Goal: Information Seeking & Learning: Find specific page/section

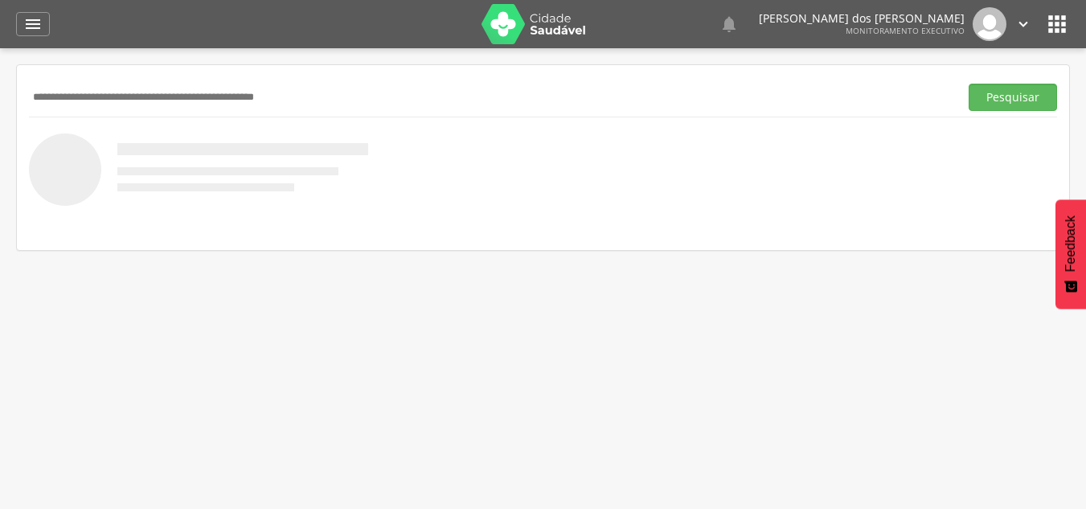
click at [77, 100] on input "text" at bounding box center [491, 97] width 924 height 27
type input "**********"
click at [1022, 100] on button "Pesquisar" at bounding box center [1013, 97] width 88 height 27
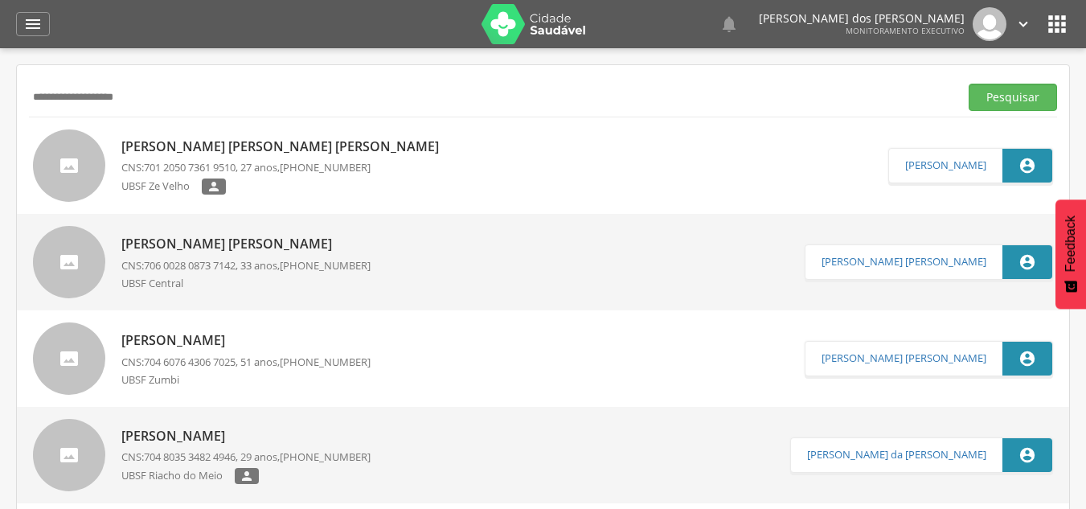
click at [331, 187] on div "UBSF Ze Velho " at bounding box center [284, 189] width 326 height 20
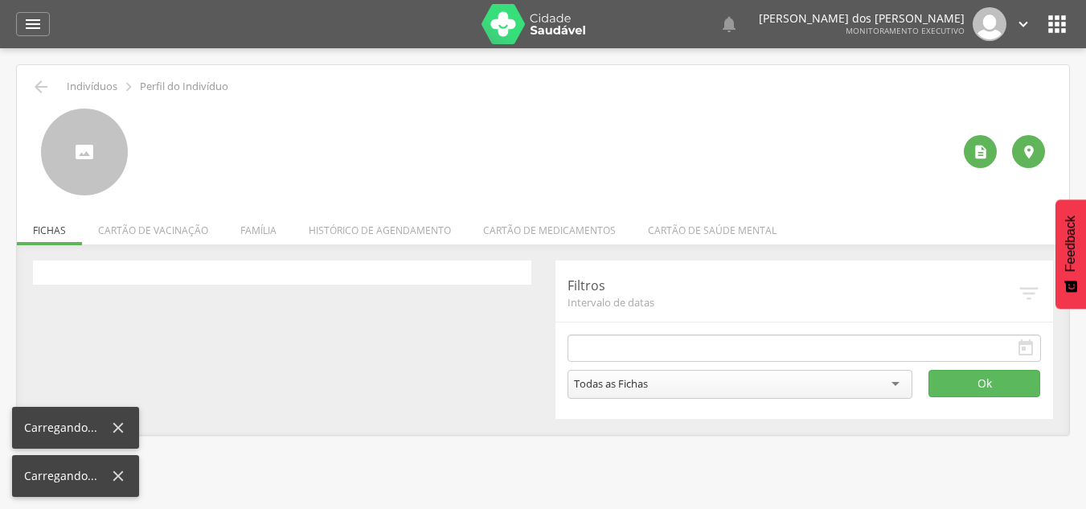
type input "**********"
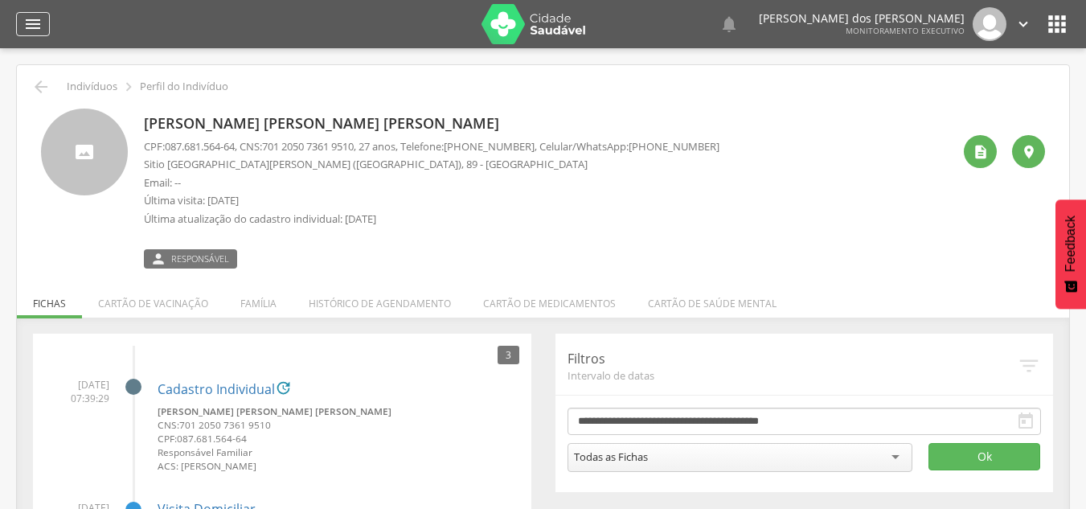
click at [34, 32] on icon "" at bounding box center [32, 23] width 19 height 19
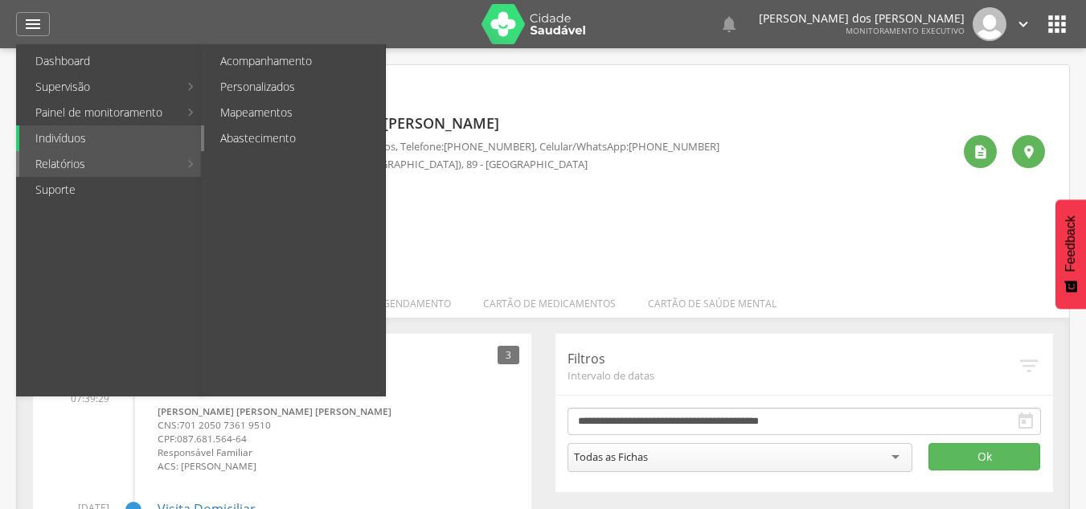
click at [240, 144] on link "Abastecimento" at bounding box center [294, 138] width 181 height 26
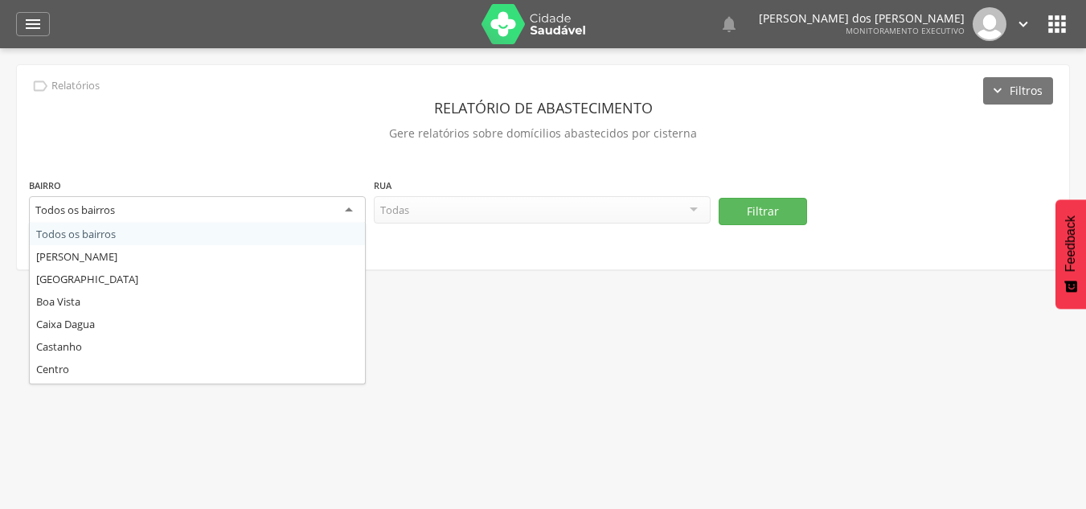
click at [224, 206] on div "Todos os bairros" at bounding box center [197, 210] width 337 height 29
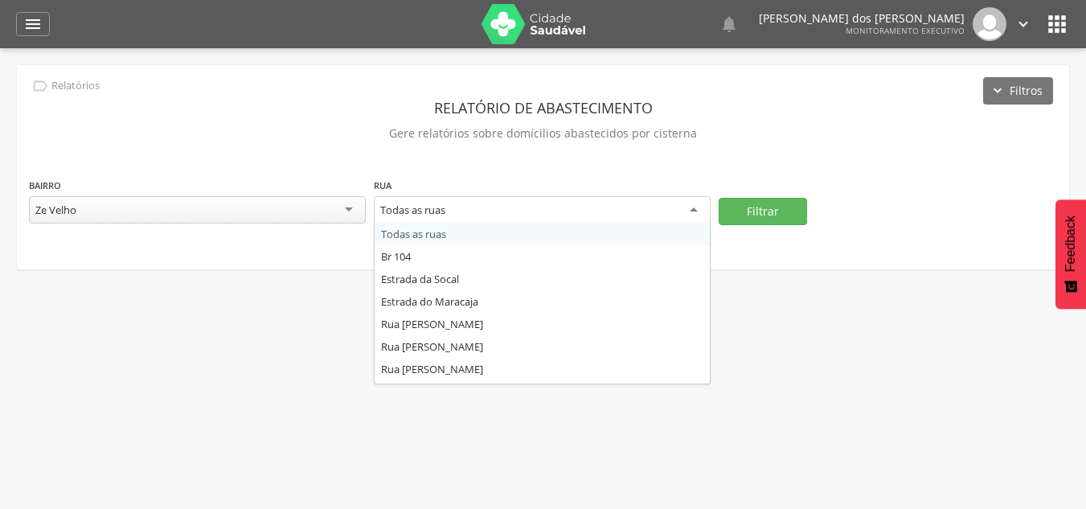
click at [445, 220] on div "Todas as ruas" at bounding box center [542, 210] width 337 height 29
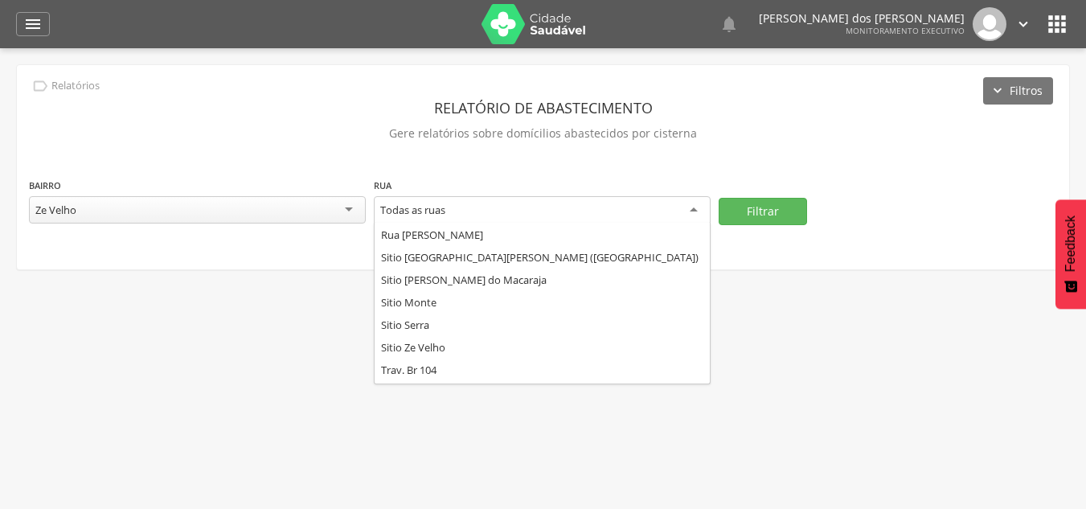
scroll to position [579, 0]
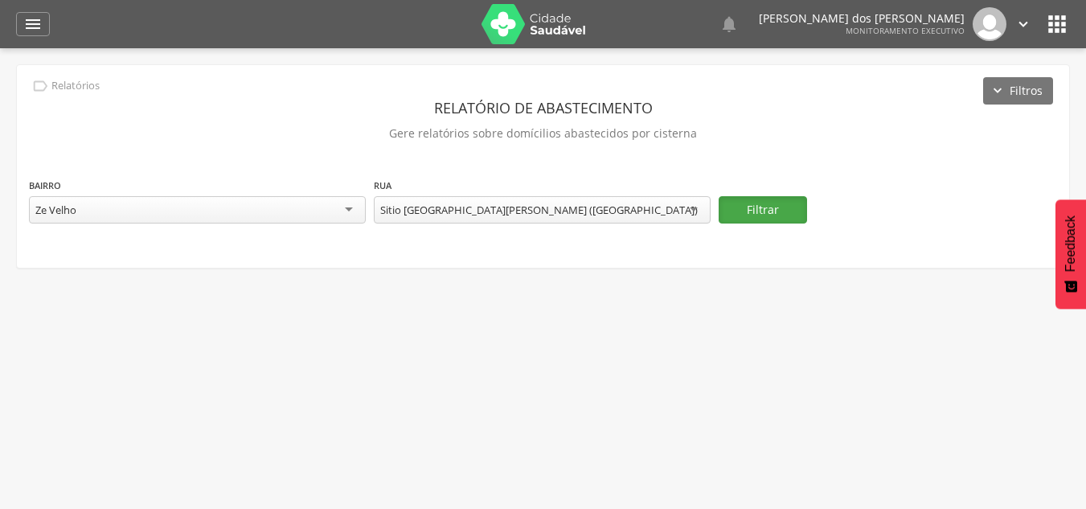
click at [759, 215] on button "Filtrar" at bounding box center [763, 209] width 88 height 27
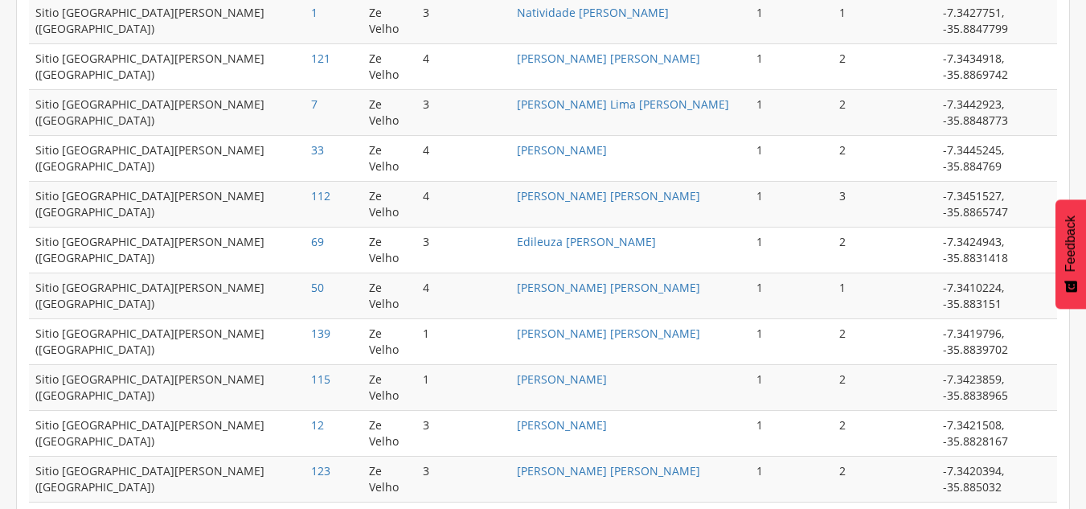
scroll to position [849, 0]
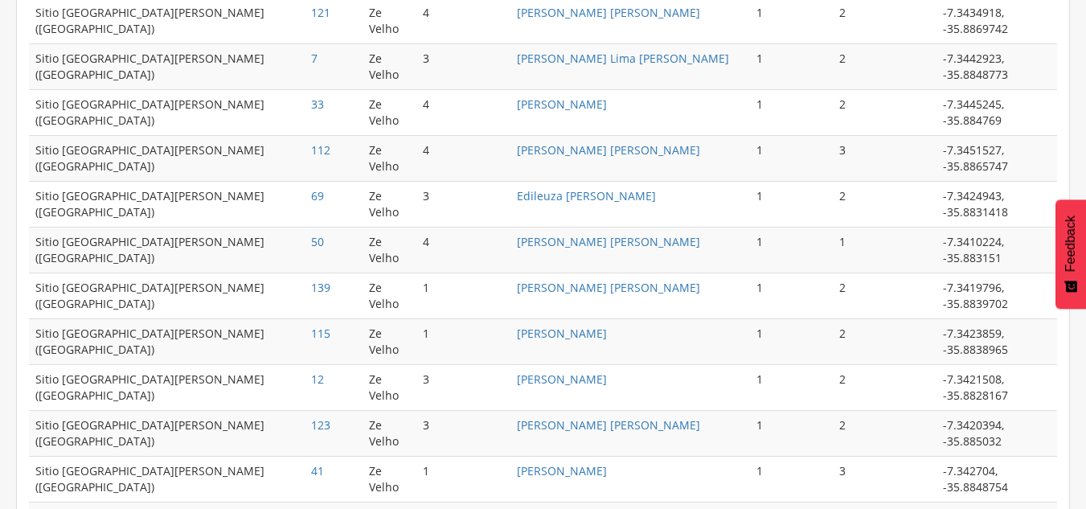
drag, startPoint x: 1066, startPoint y: 495, endPoint x: 583, endPoint y: 466, distance: 483.4
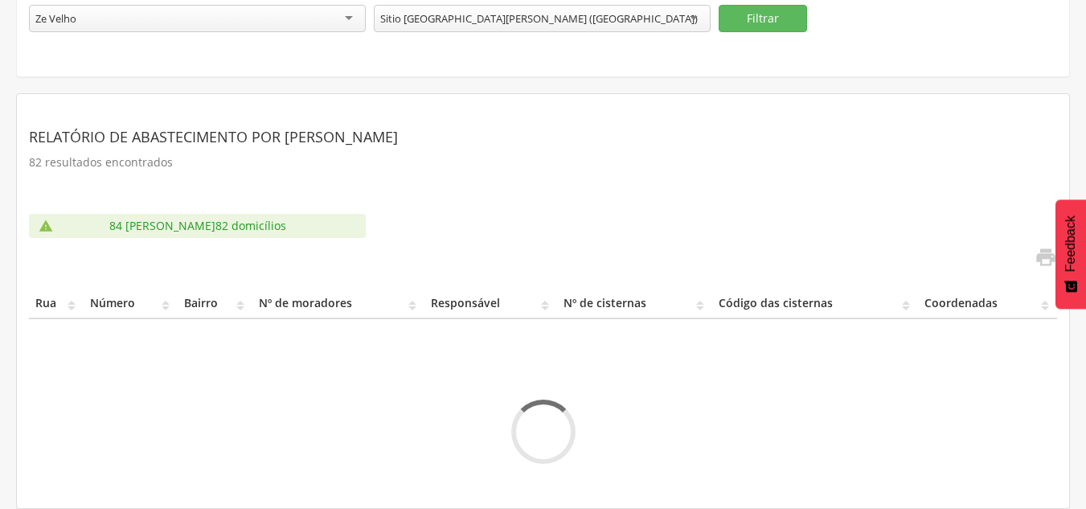
scroll to position [0, 0]
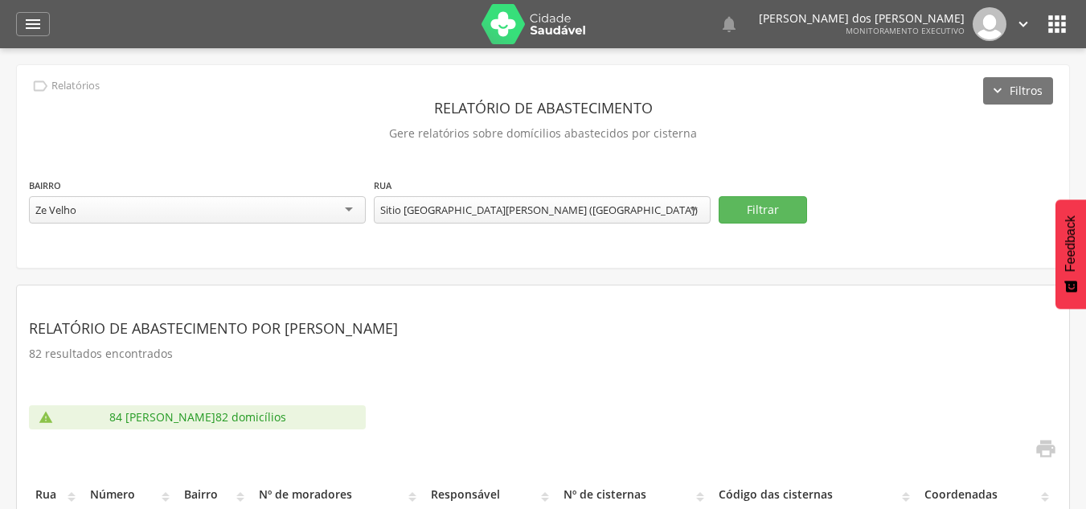
click at [583, 466] on div "Relatório de Abastecimento por Carro Pipa 82 resultados encontrados  84 [PERSO…" at bounding box center [543, 428] width 1029 height 261
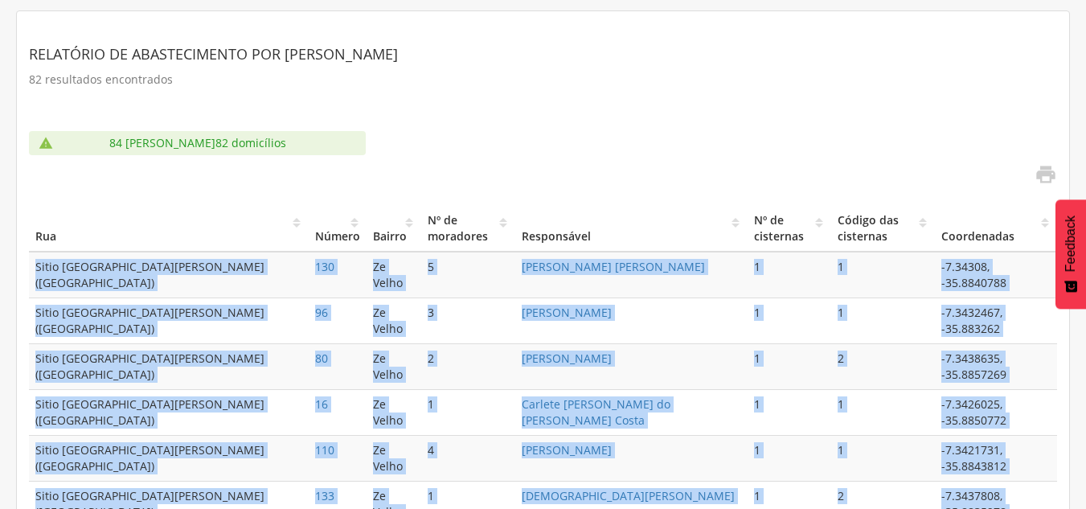
scroll to position [298, 0]
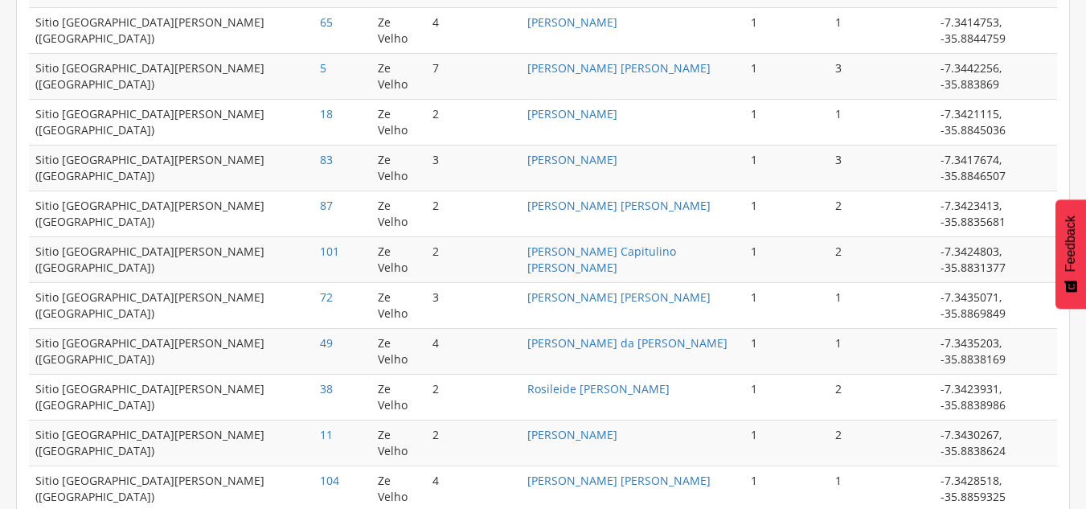
scroll to position [849, 0]
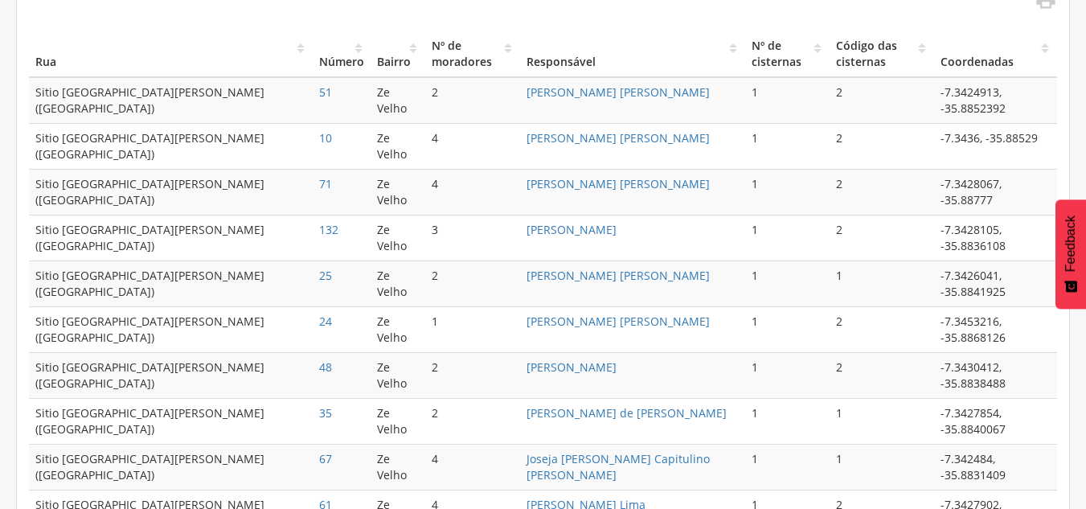
scroll to position [453, 0]
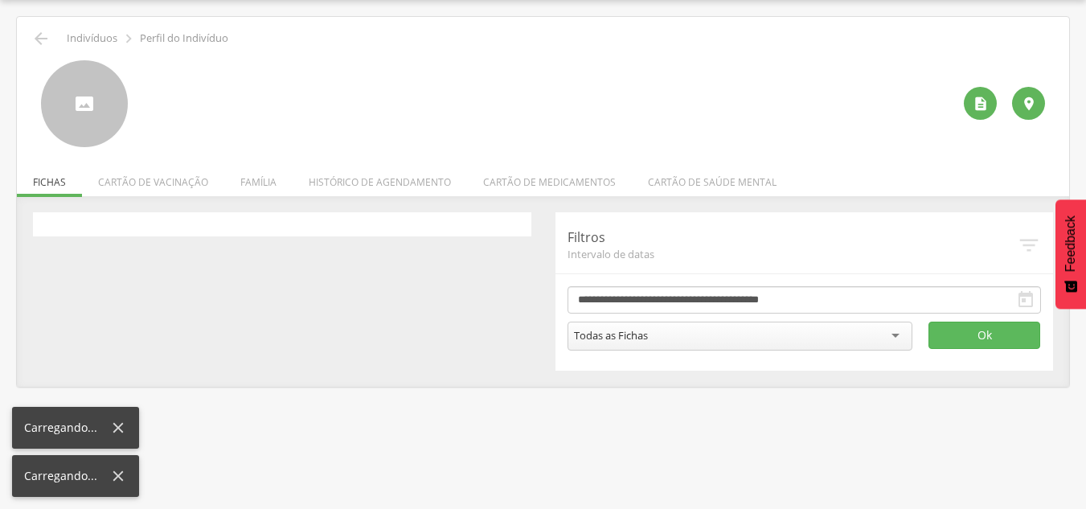
scroll to position [48, 0]
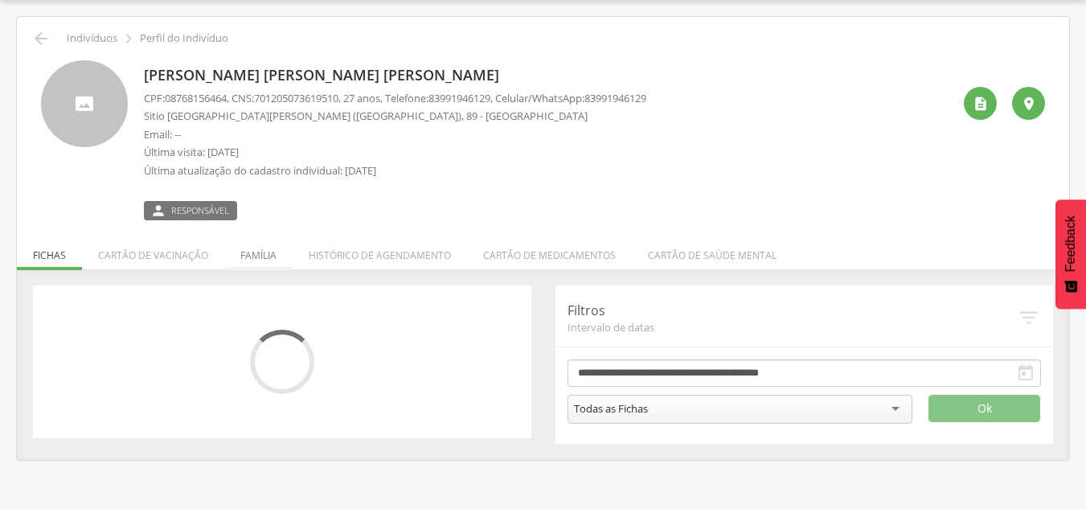
click at [257, 254] on li "Família" at bounding box center [258, 251] width 68 height 38
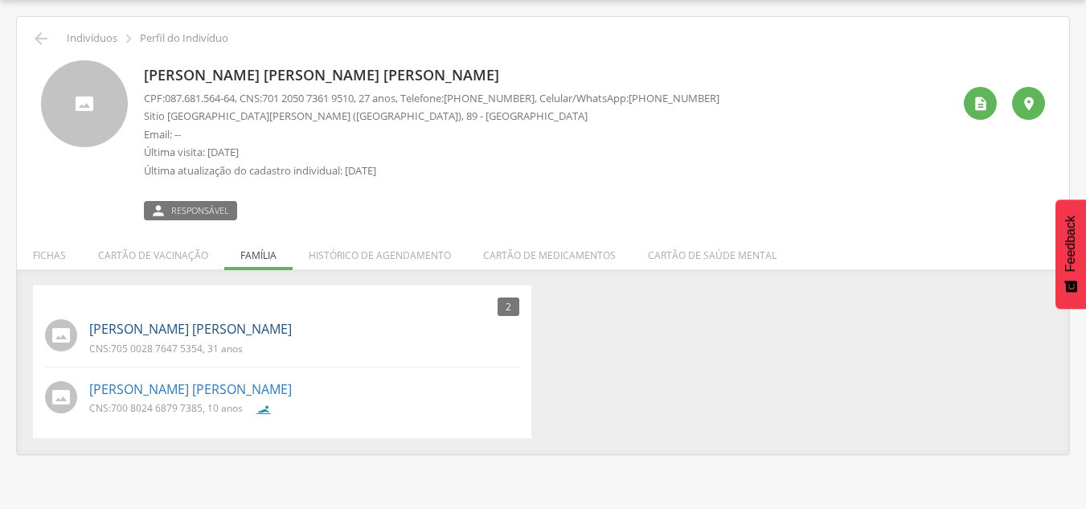
click at [257, 327] on link "[PERSON_NAME] [PERSON_NAME]" at bounding box center [190, 329] width 203 height 18
